Goal: Information Seeking & Learning: Stay updated

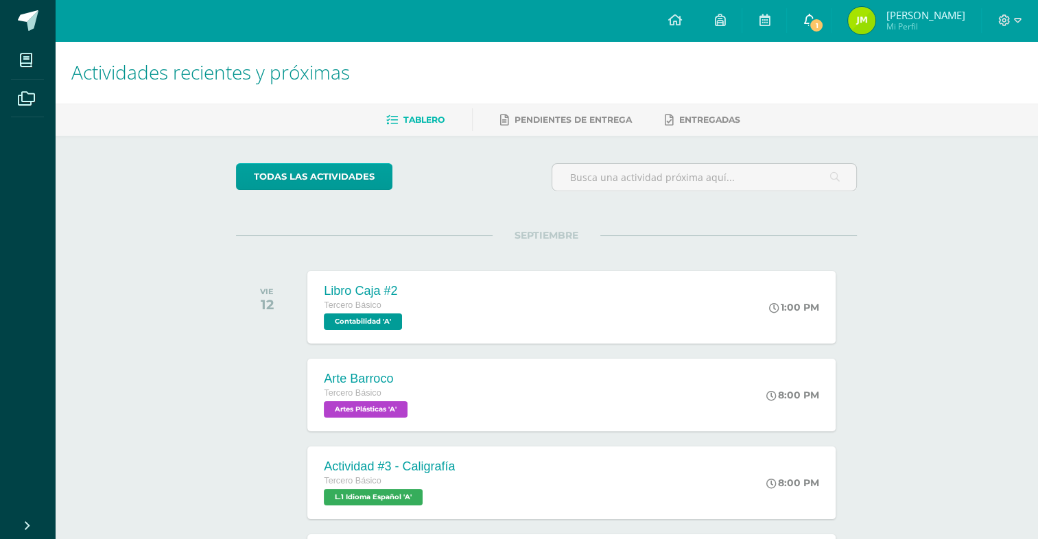
click at [831, 16] on link "1" at bounding box center [809, 20] width 44 height 41
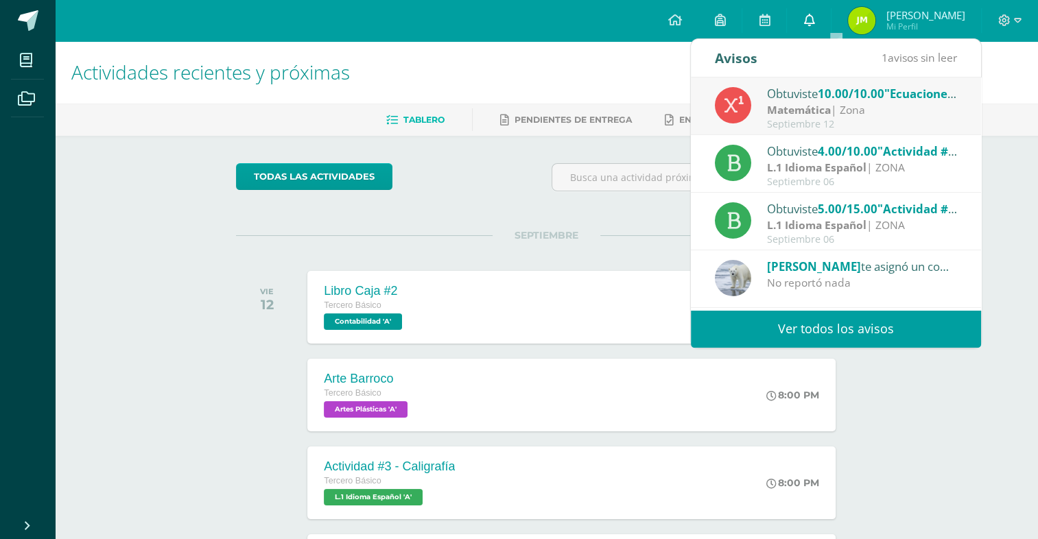
click at [829, 14] on link "0" at bounding box center [809, 20] width 44 height 41
click at [826, 21] on link "0" at bounding box center [809, 20] width 44 height 41
click at [619, 75] on h1 "Actividades recientes y próximas" at bounding box center [546, 72] width 950 height 62
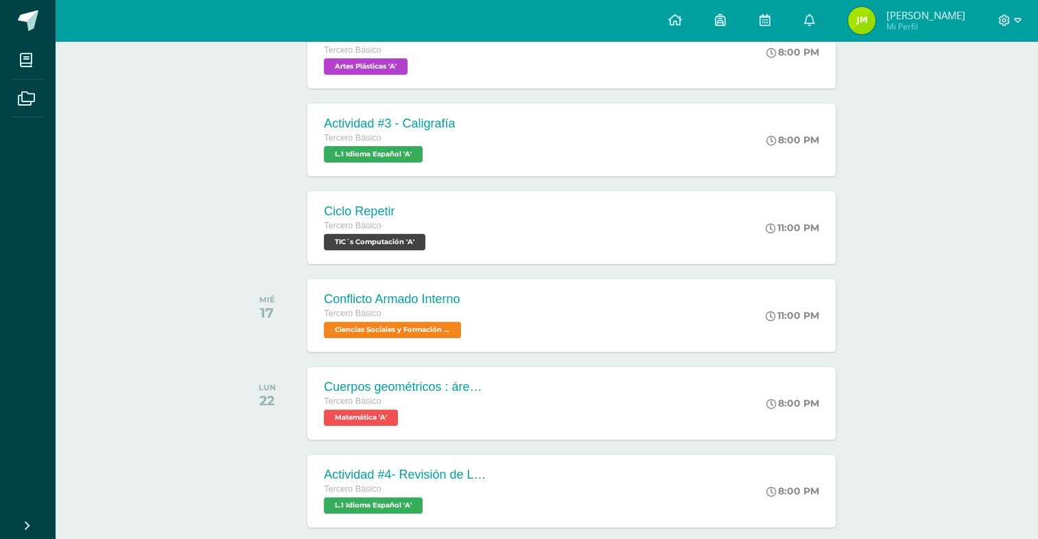
scroll to position [497, 0]
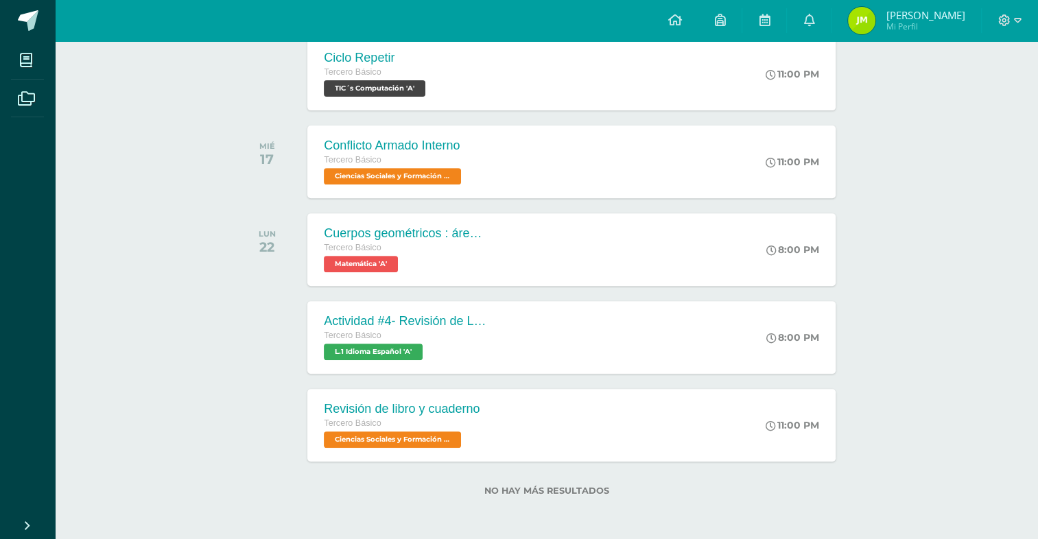
click at [250, 84] on div at bounding box center [270, 74] width 69 height 73
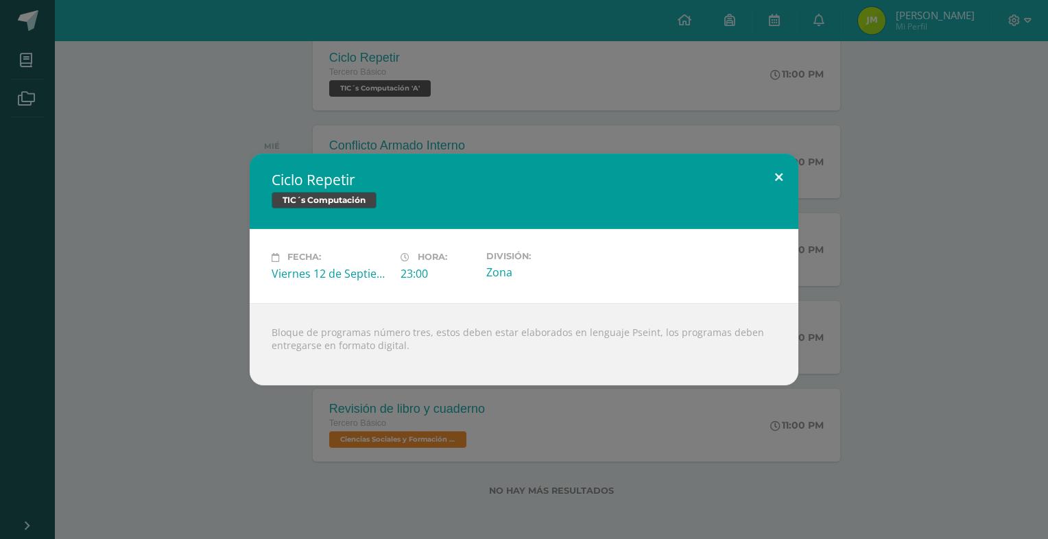
click at [776, 176] on button at bounding box center [778, 177] width 39 height 47
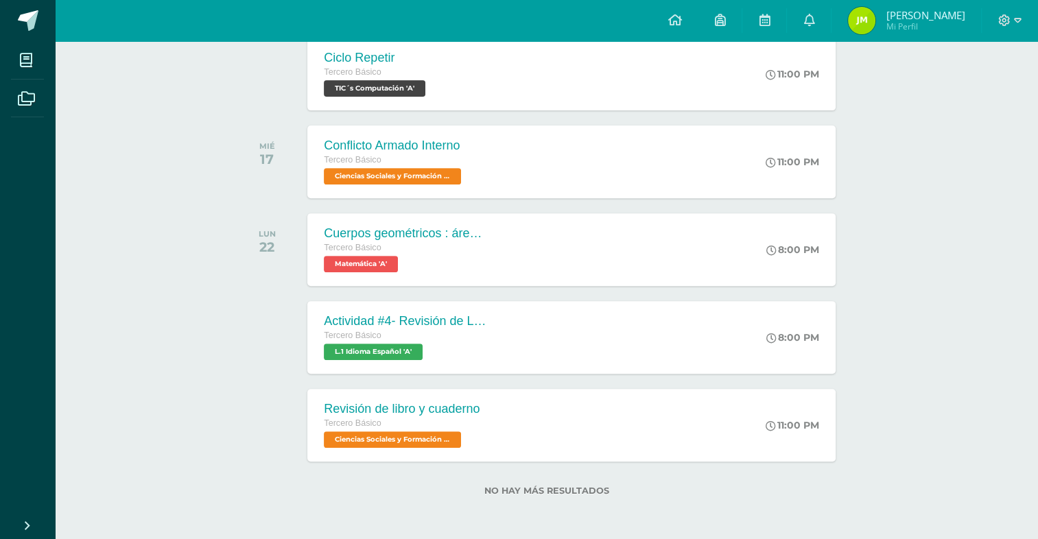
click at [974, 188] on div "Actividades recientes y próximas Tablero Pendientes de entrega Entregadas todas…" at bounding box center [546, 42] width 983 height 995
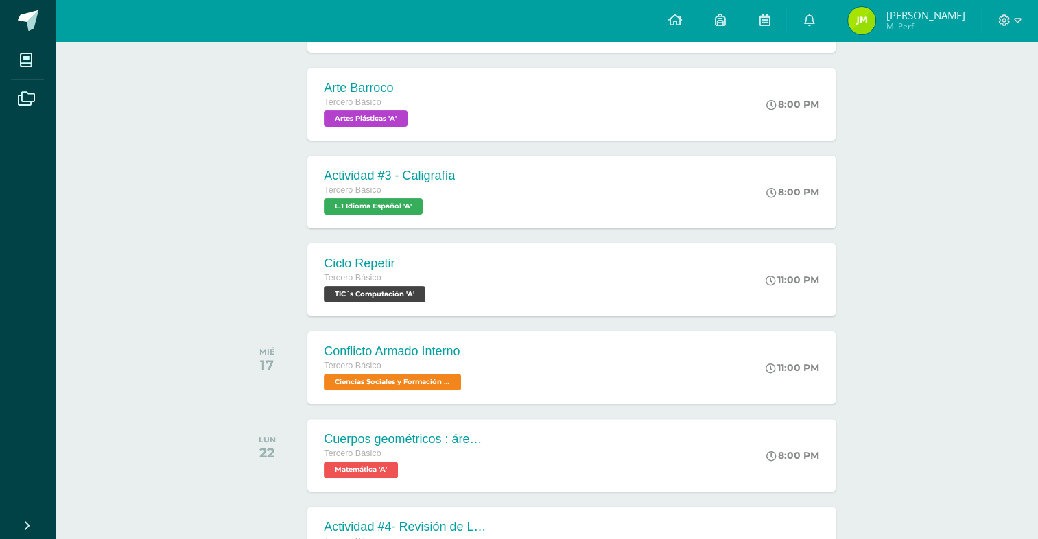
scroll to position [16, 0]
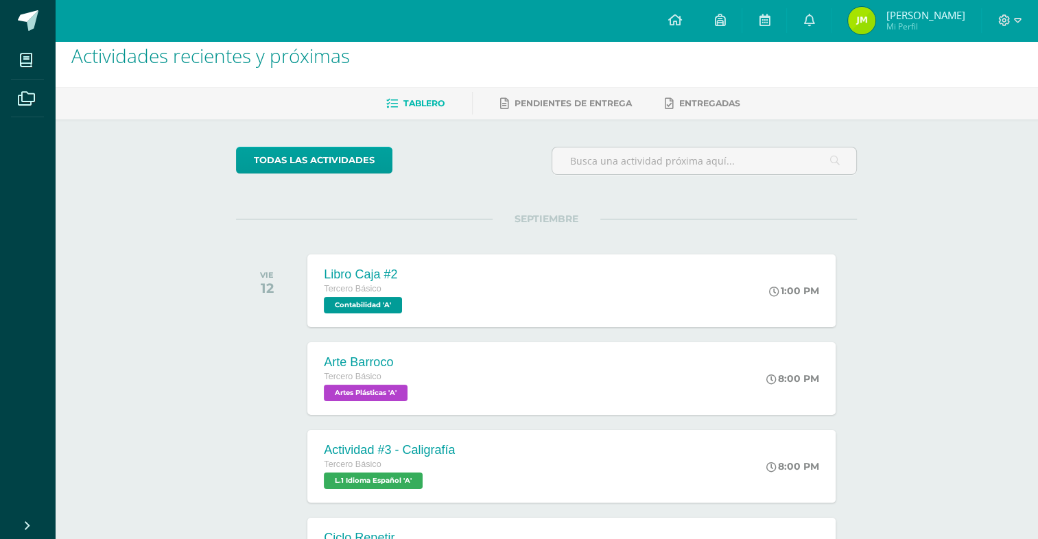
click at [130, 308] on div "Actividades recientes y próximas Tablero Pendientes de entrega Entregadas todas…" at bounding box center [546, 522] width 983 height 995
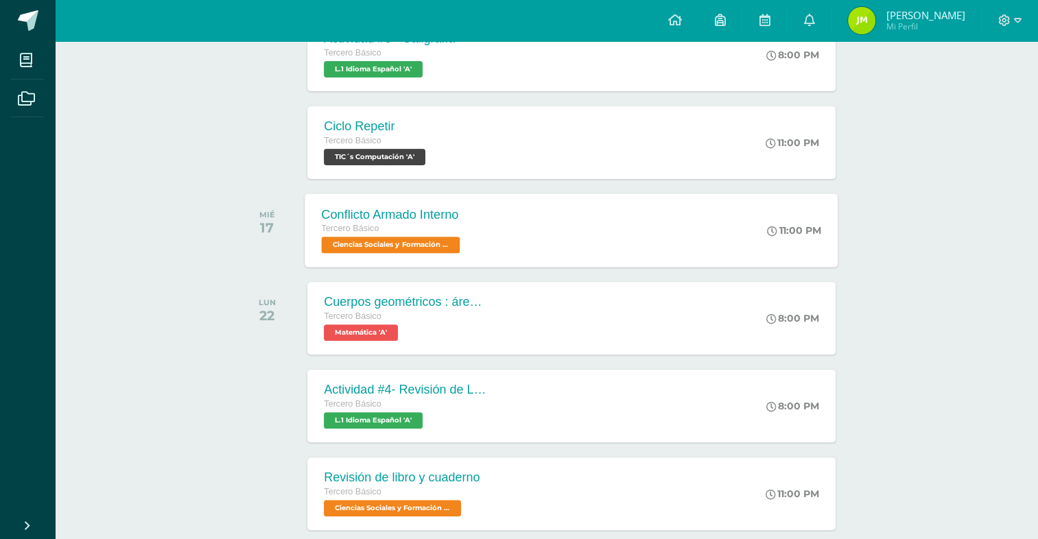
scroll to position [497, 0]
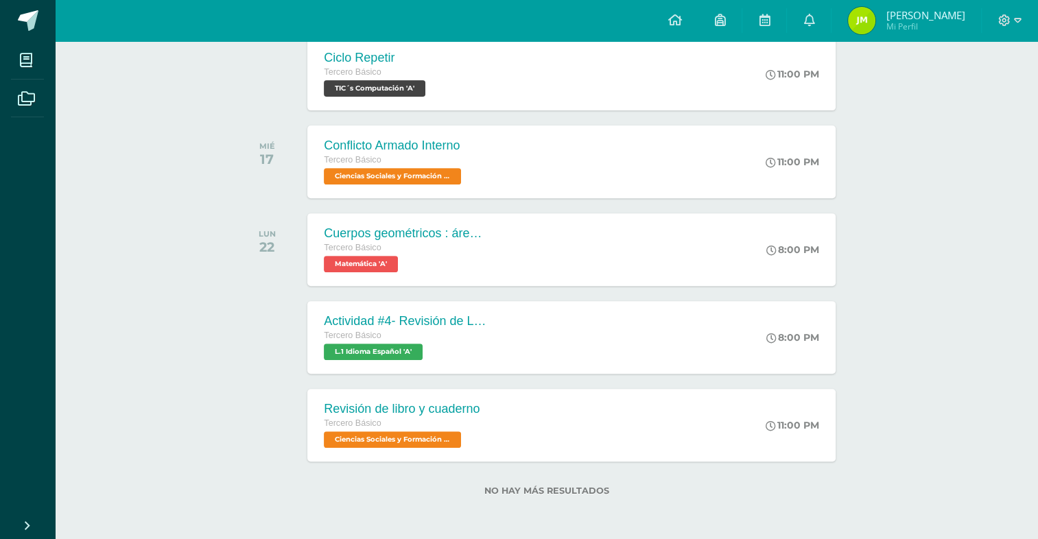
click at [146, 126] on div "Actividades recientes y próximas Tablero Pendientes de entrega Entregadas todas…" at bounding box center [546, 42] width 983 height 995
click at [156, 190] on div "Actividades recientes y próximas Tablero Pendientes de entrega Entregadas todas…" at bounding box center [546, 42] width 983 height 995
click at [141, 213] on div "Actividades recientes y próximas Tablero Pendientes de entrega Entregadas todas…" at bounding box center [546, 42] width 983 height 995
click at [172, 246] on div "Actividades recientes y próximas Tablero Pendientes de entrega Entregadas todas…" at bounding box center [546, 42] width 983 height 995
click at [204, 284] on div "Actividades recientes y próximas Tablero Pendientes de entrega Entregadas todas…" at bounding box center [546, 42] width 983 height 995
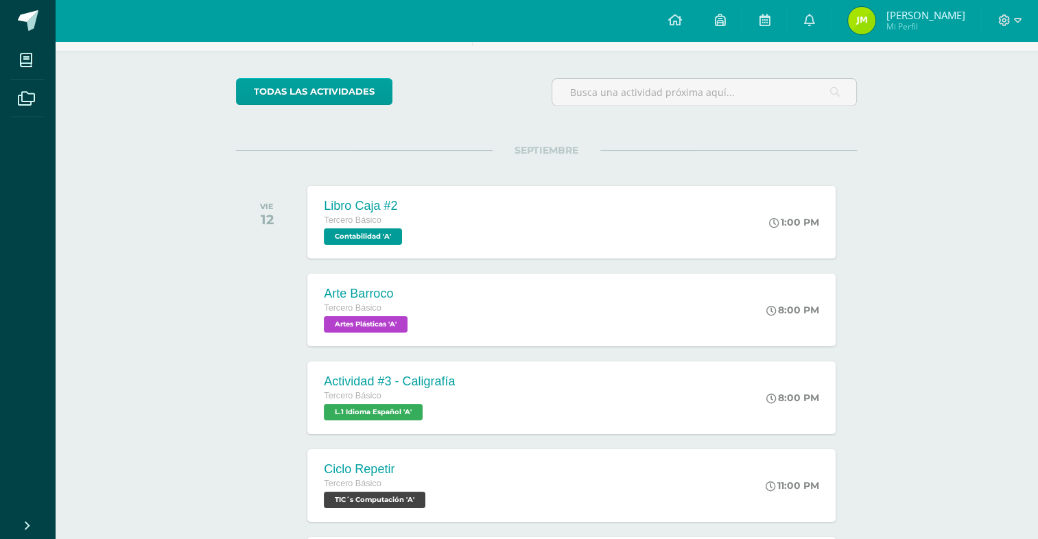
scroll to position [0, 0]
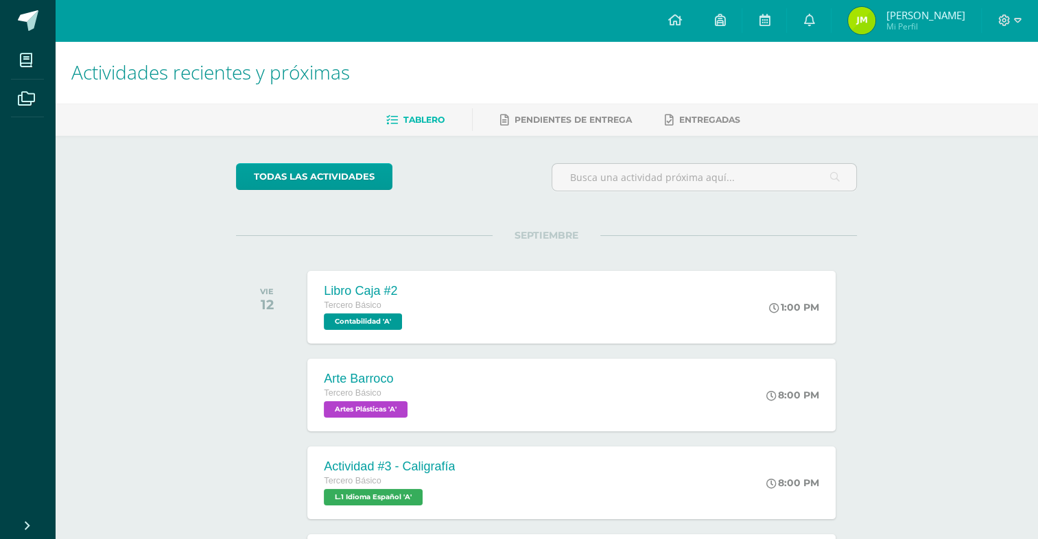
click at [1021, 139] on div "Actividades recientes y próximas Tablero Pendientes de entrega Entregadas todas…" at bounding box center [546, 538] width 983 height 995
click at [982, 196] on div "Actividades recientes y próximas Tablero Pendientes de entrega Entregadas todas…" at bounding box center [546, 538] width 983 height 995
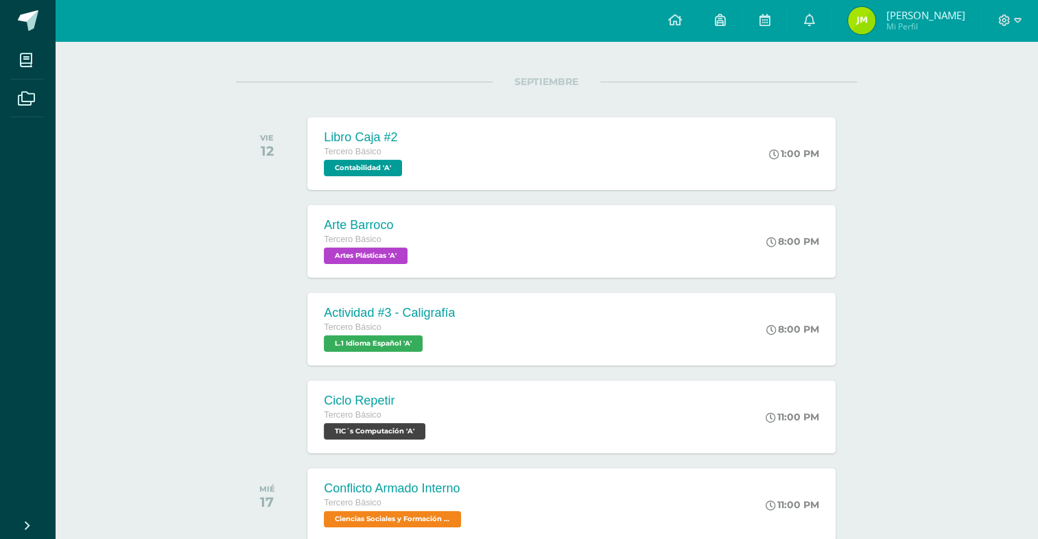
scroll to position [497, 0]
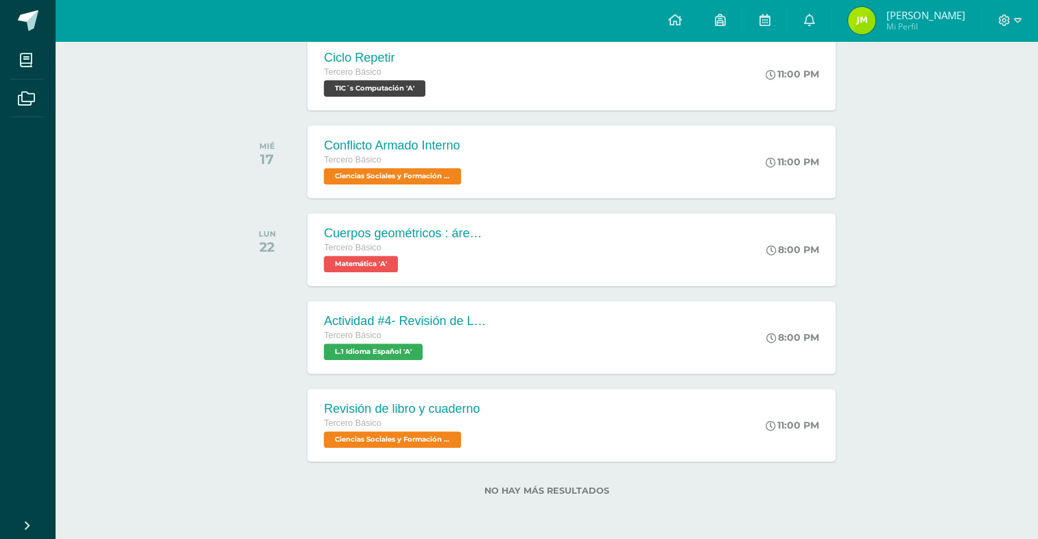
click at [931, 145] on div "Actividades recientes y próximas Tablero Pendientes de entrega Entregadas todas…" at bounding box center [546, 42] width 983 height 995
click at [936, 183] on div "Actividades recientes y próximas Tablero Pendientes de entrega Entregadas todas…" at bounding box center [546, 42] width 983 height 995
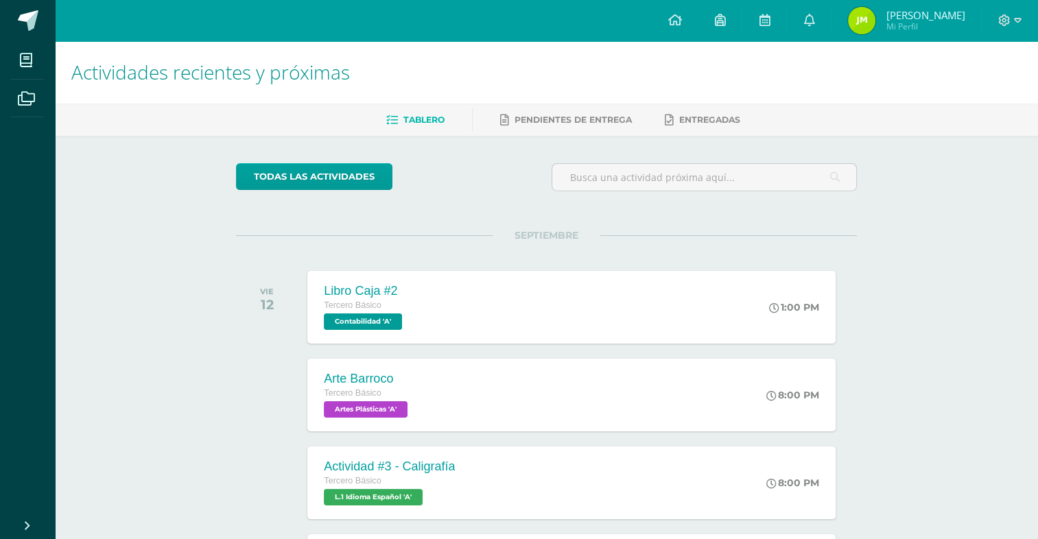
click at [126, 324] on div "Actividades recientes y próximas Tablero Pendientes de entrega Entregadas todas…" at bounding box center [546, 455] width 983 height 828
